Goal: Information Seeking & Learning: Learn about a topic

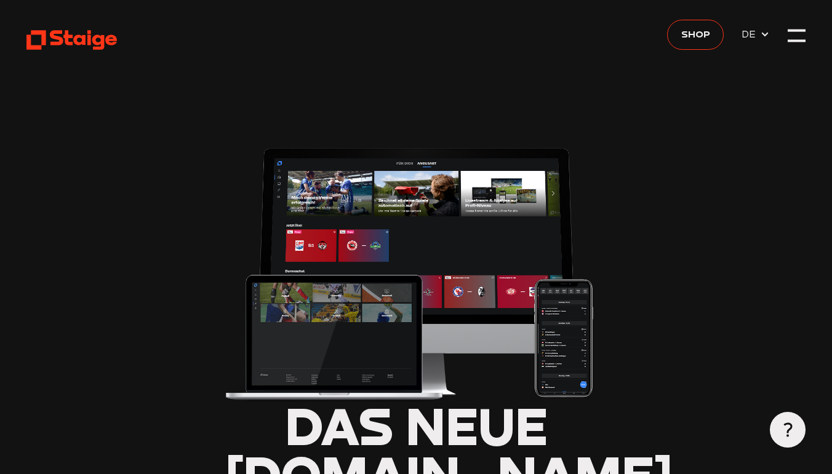
type input "0.8"
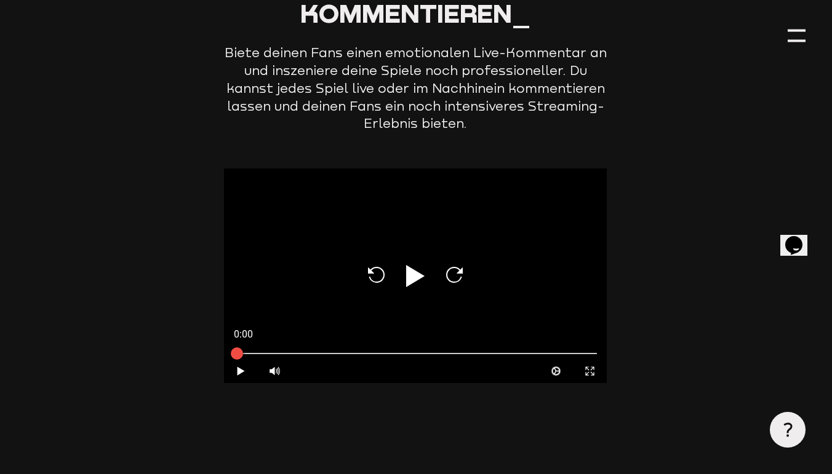
scroll to position [3439, 1]
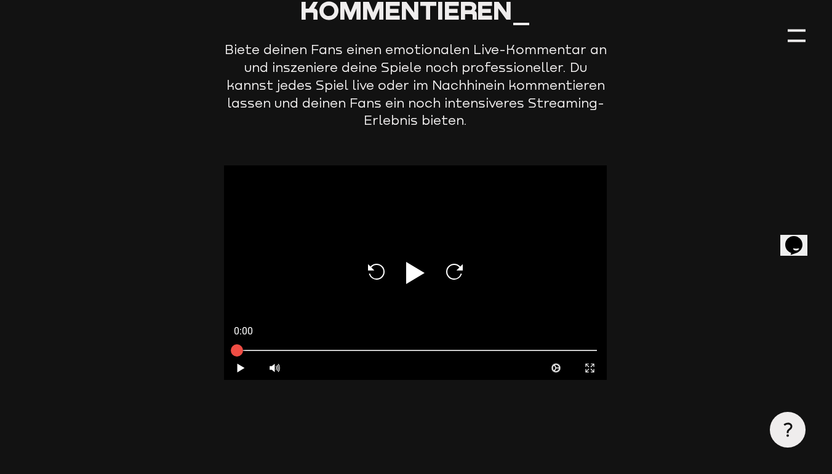
click at [409, 262] on icon at bounding box center [415, 273] width 18 height 22
type input "0.8"
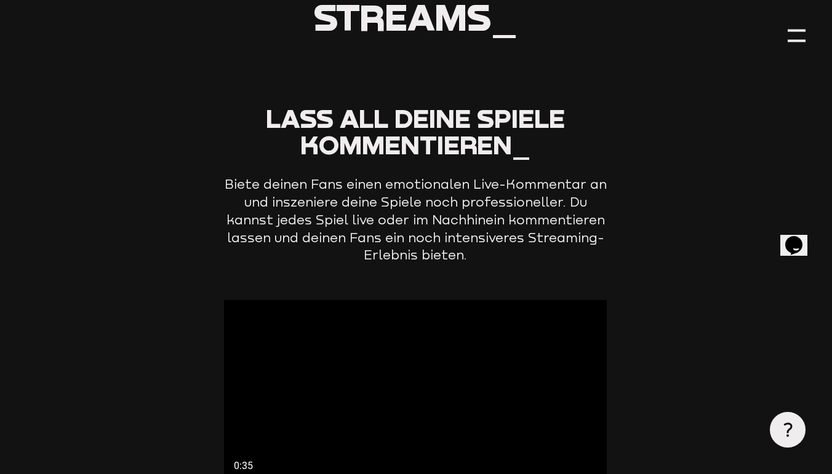
scroll to position [3300, 1]
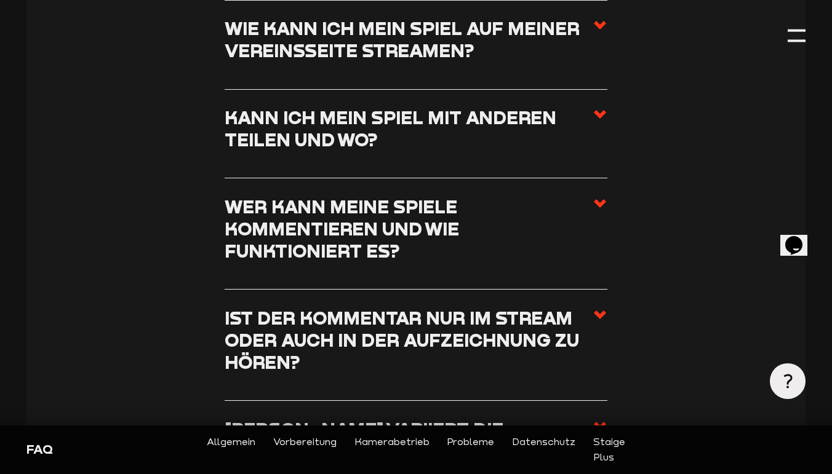
scroll to position [2169, 0]
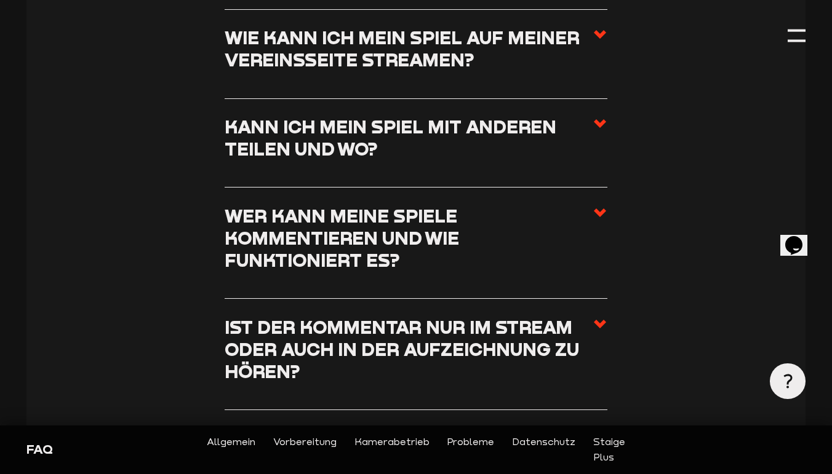
click at [602, 205] on icon at bounding box center [599, 212] width 15 height 15
click at [0, 0] on input "Wer kann meine Spiele kommentieren und wie funktioniert es?" at bounding box center [0, 0] width 0 height 0
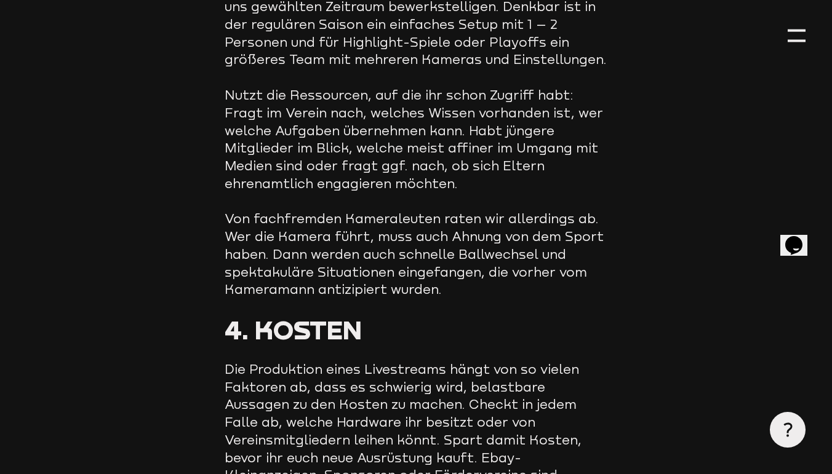
scroll to position [6637, 0]
